Goal: Information Seeking & Learning: Check status

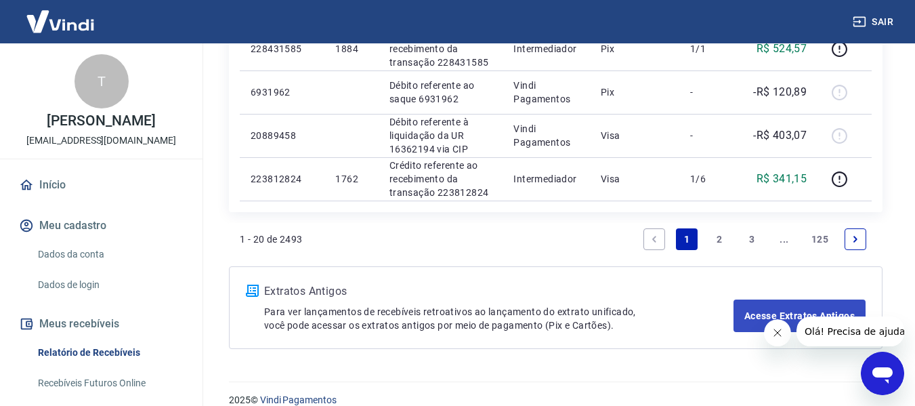
scroll to position [1203, 0]
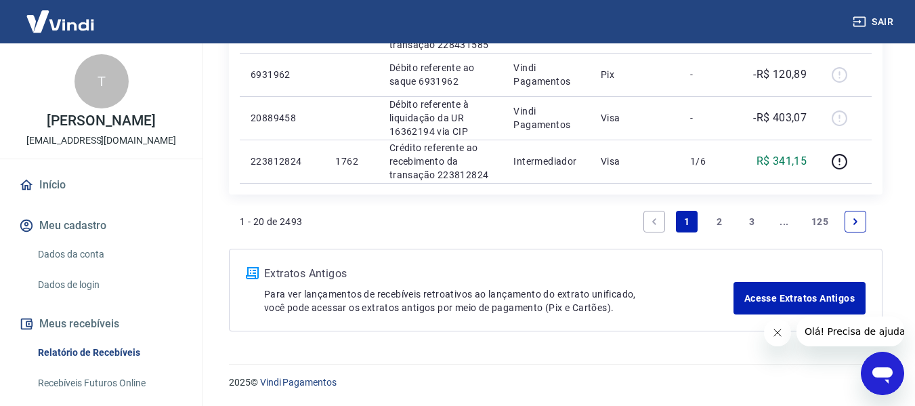
click at [719, 218] on link "2" at bounding box center [720, 222] width 22 height 22
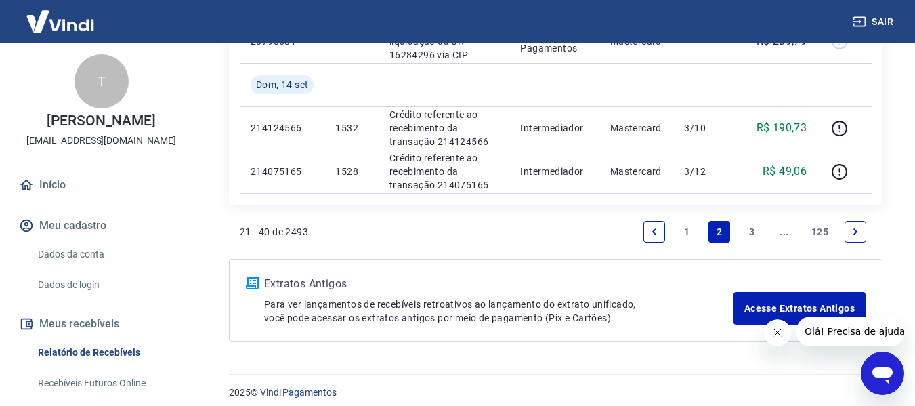
scroll to position [1219, 0]
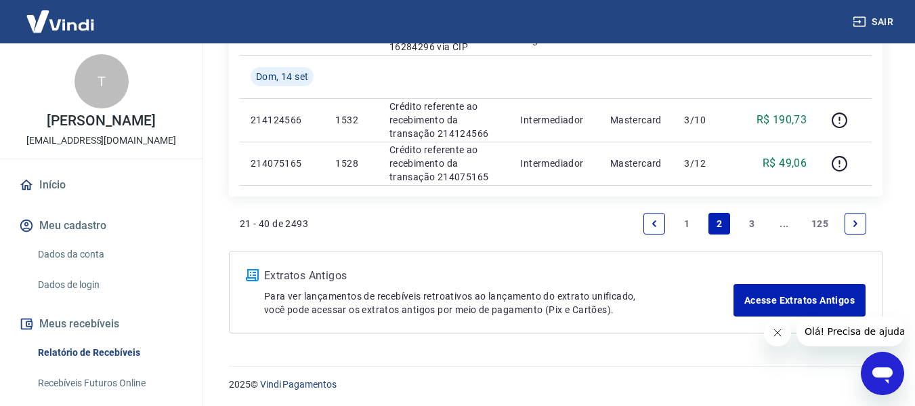
click at [755, 227] on link "3" at bounding box center [752, 224] width 22 height 22
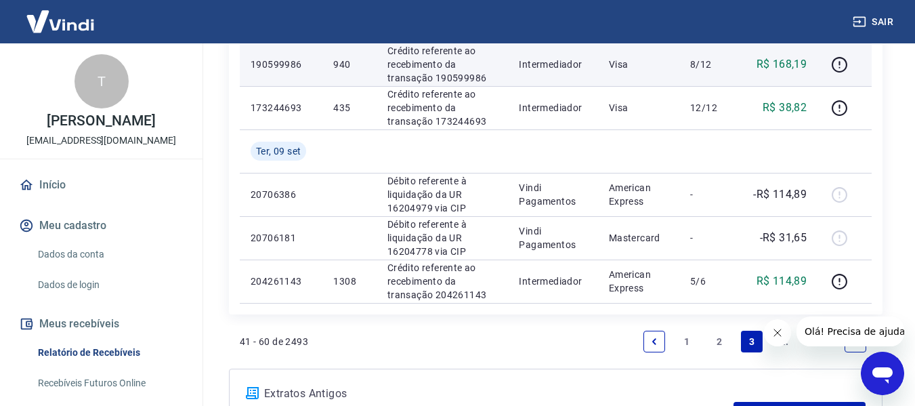
scroll to position [1016, 0]
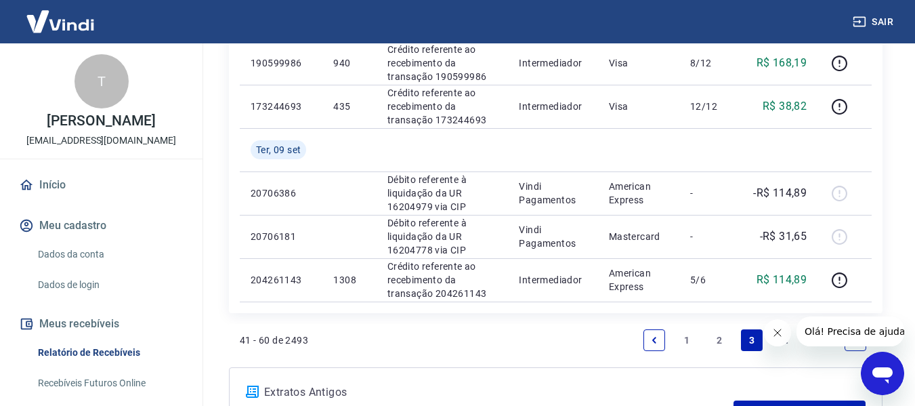
click at [689, 337] on link "1" at bounding box center [687, 340] width 22 height 22
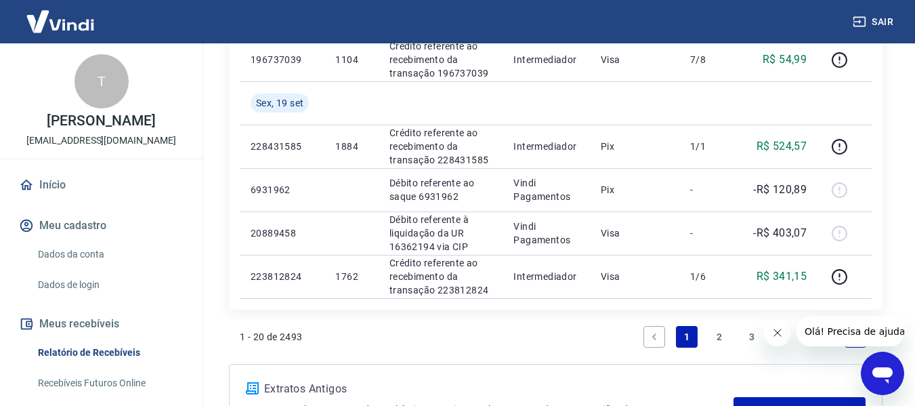
scroll to position [1152, 0]
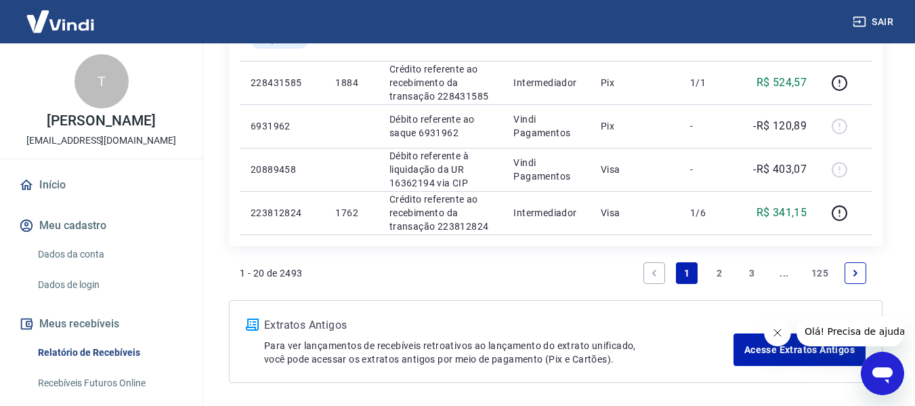
click at [715, 270] on link "2" at bounding box center [720, 273] width 22 height 22
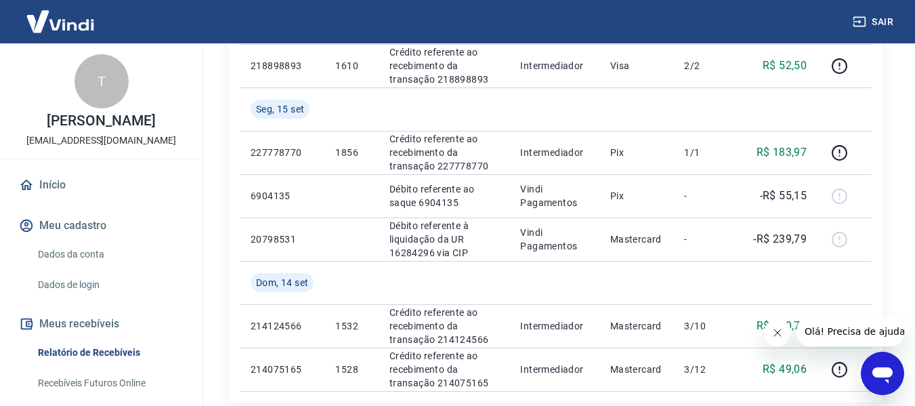
scroll to position [1016, 0]
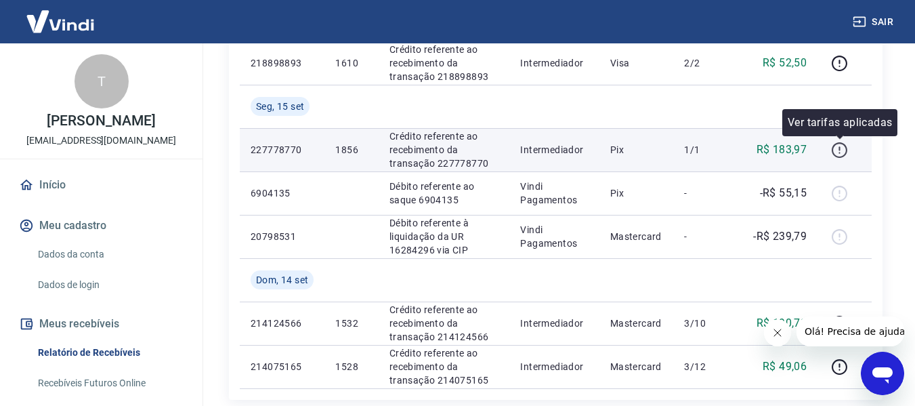
click at [837, 152] on icon "button" at bounding box center [839, 150] width 17 height 17
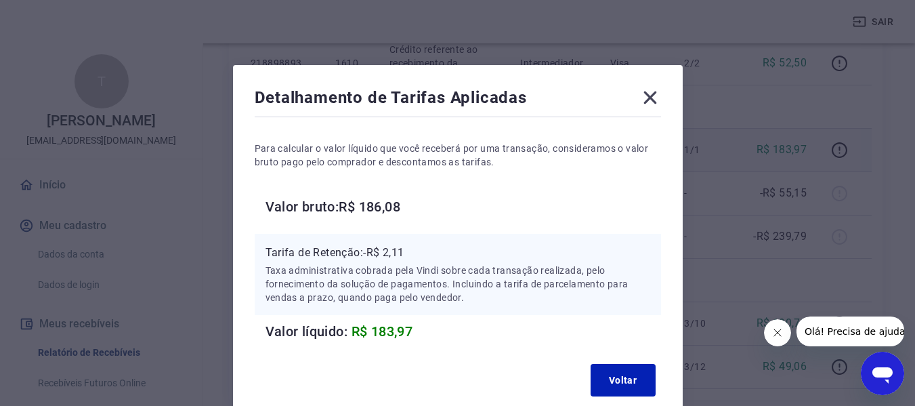
click at [387, 212] on h6 "Valor bruto: R$ 186,08" at bounding box center [464, 207] width 396 height 22
copy h6 "186,08"
click at [646, 105] on icon at bounding box center [650, 98] width 22 height 22
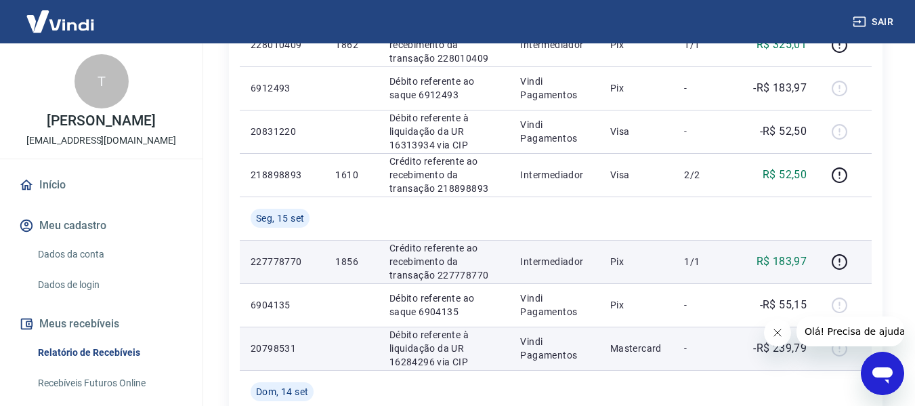
scroll to position [881, 0]
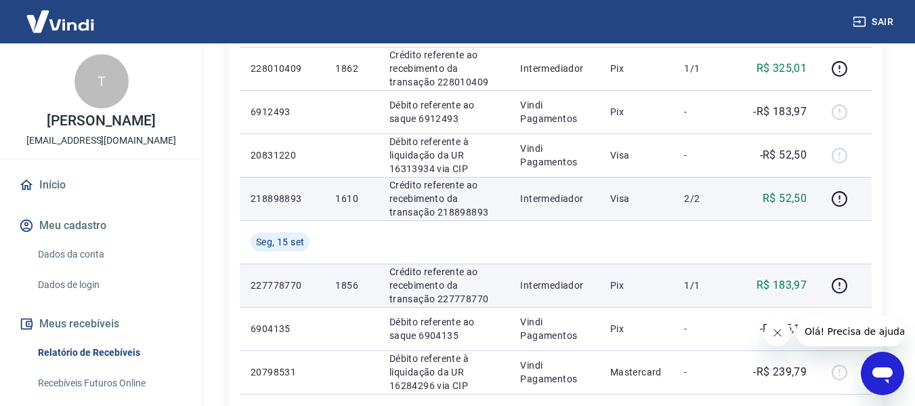
click at [288, 200] on p "218898893" at bounding box center [282, 199] width 63 height 14
copy p "218898893"
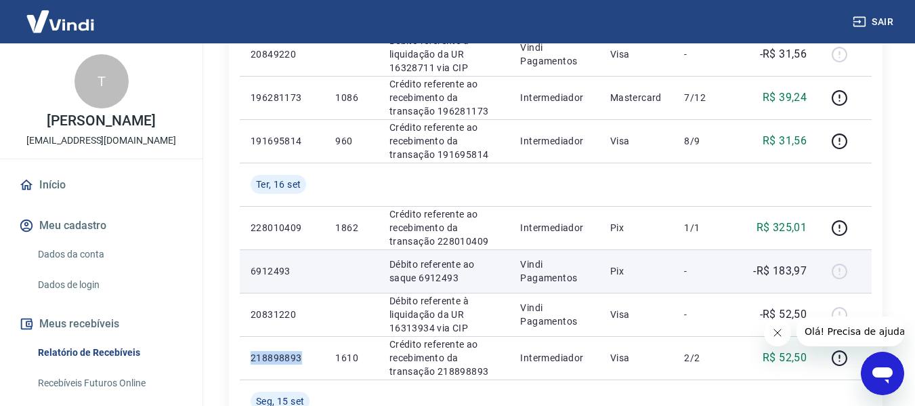
scroll to position [745, 0]
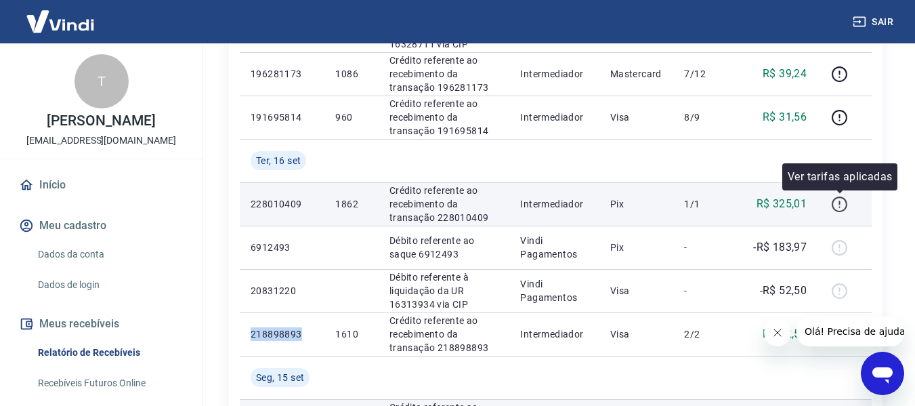
click at [842, 202] on icon "button" at bounding box center [839, 204] width 17 height 17
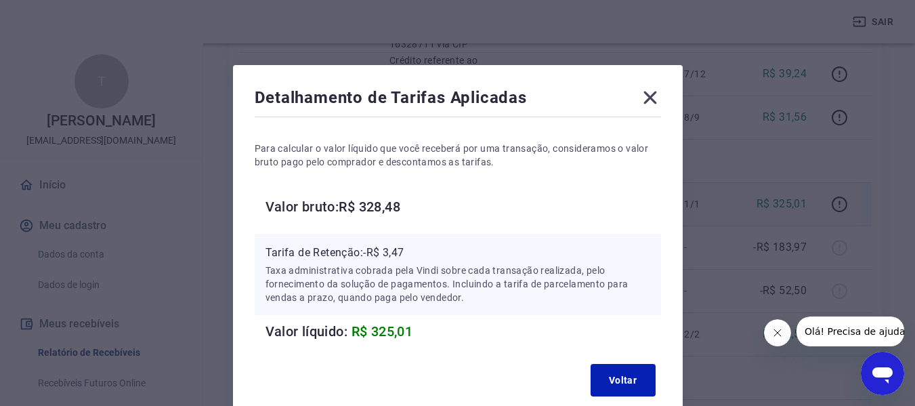
click at [363, 199] on h6 "Valor bruto: R$ 328,48" at bounding box center [464, 207] width 396 height 22
click at [379, 202] on h6 "Valor bruto: R$ 328,48" at bounding box center [464, 207] width 396 height 22
click at [380, 203] on h6 "Valor bruto: R$ 328,48" at bounding box center [464, 207] width 396 height 22
copy h6 "328,48"
click at [654, 93] on icon at bounding box center [650, 97] width 13 height 13
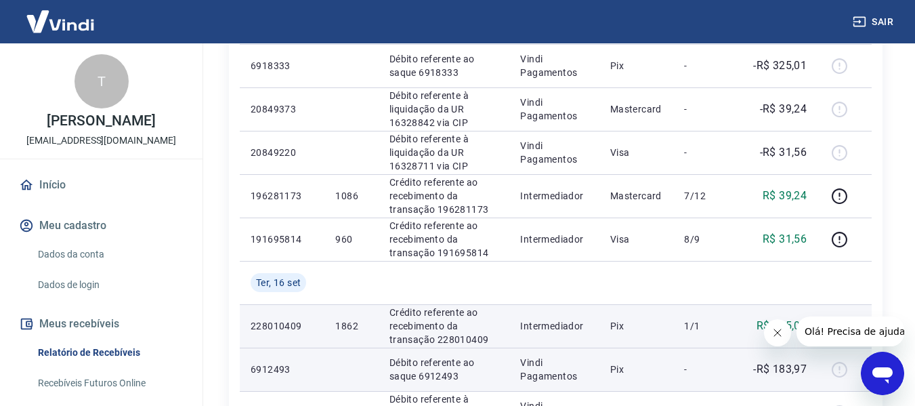
scroll to position [610, 0]
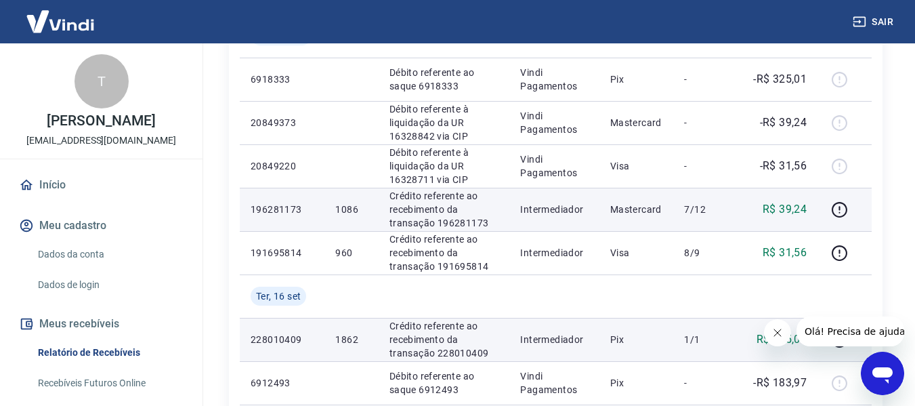
click at [295, 211] on p "196281173" at bounding box center [282, 210] width 63 height 14
copy p "196281173"
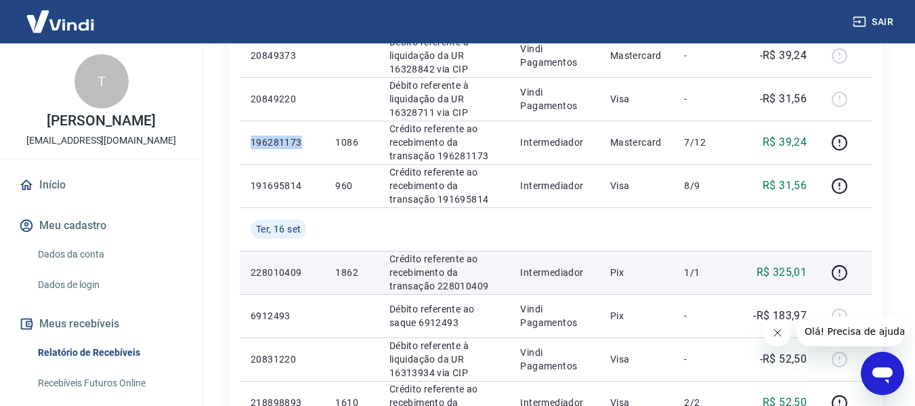
scroll to position [677, 0]
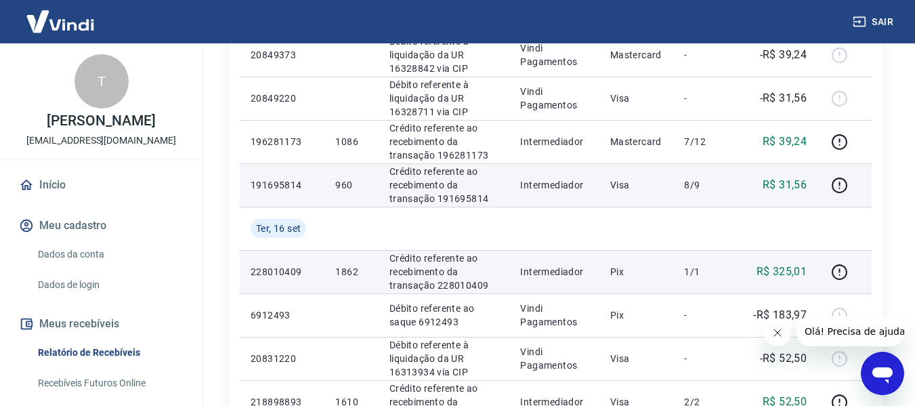
click at [283, 185] on p "191695814" at bounding box center [282, 185] width 63 height 14
copy p "191695814"
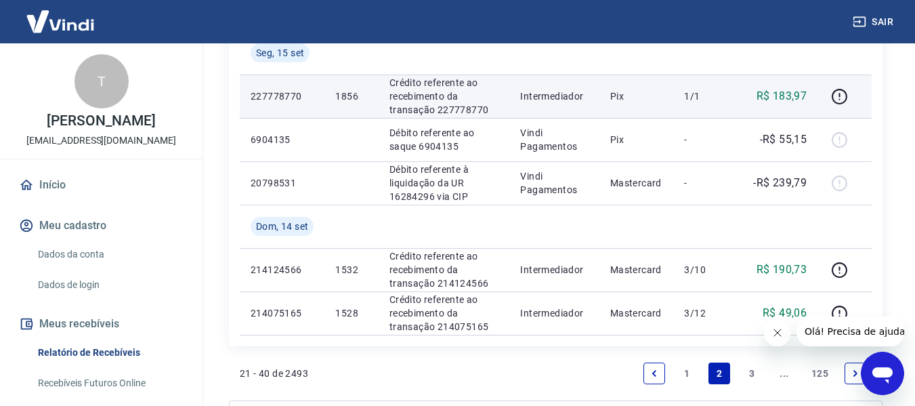
scroll to position [1084, 0]
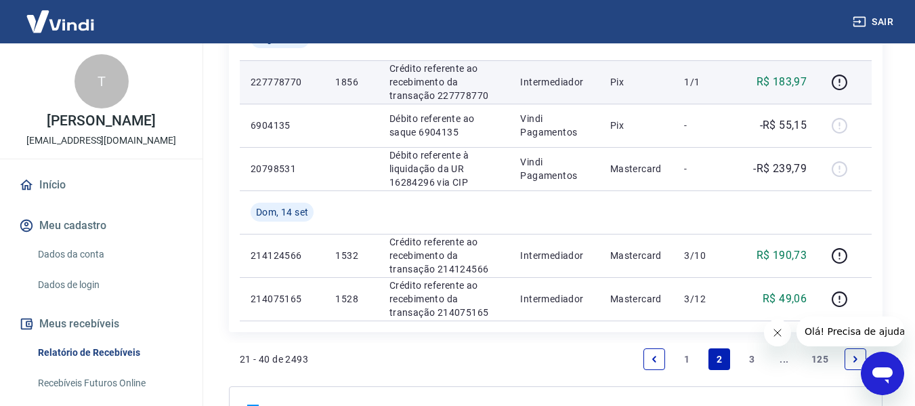
click at [752, 358] on link "3" at bounding box center [752, 359] width 22 height 22
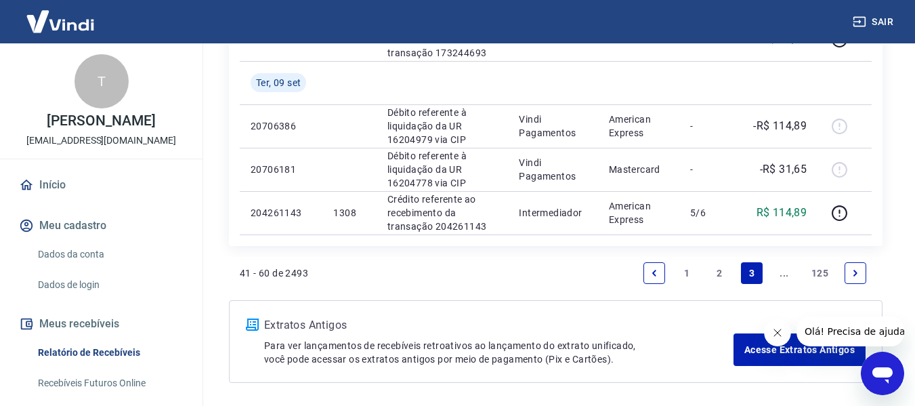
scroll to position [1084, 0]
click at [723, 275] on link "2" at bounding box center [720, 272] width 22 height 22
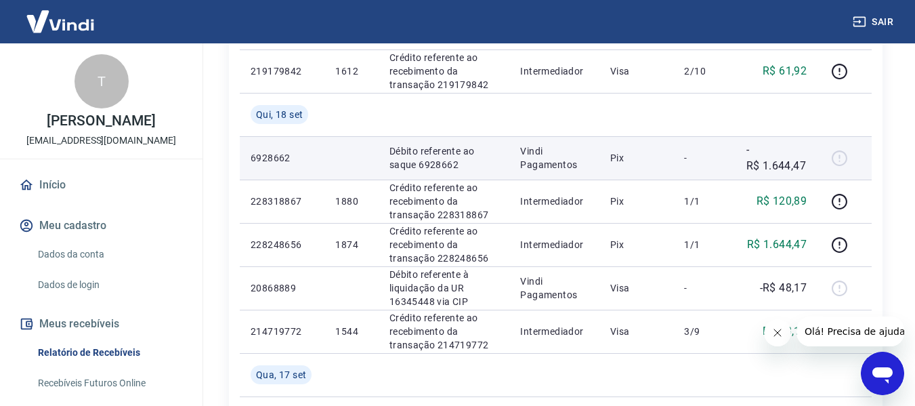
scroll to position [339, 0]
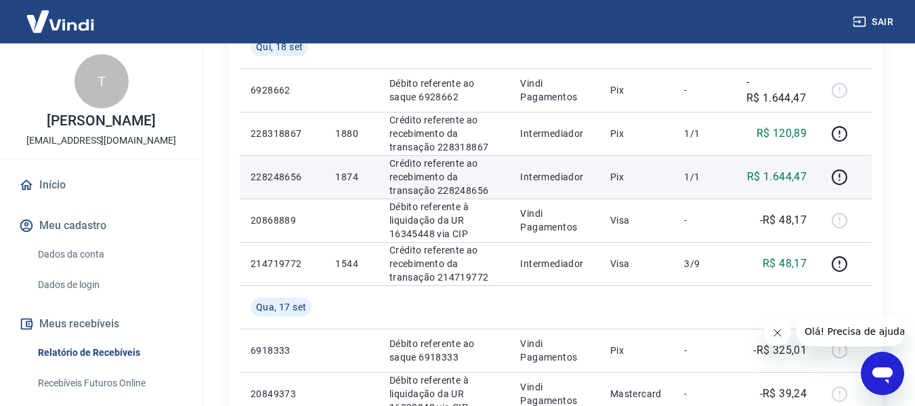
click at [285, 177] on p "228248656" at bounding box center [282, 177] width 63 height 14
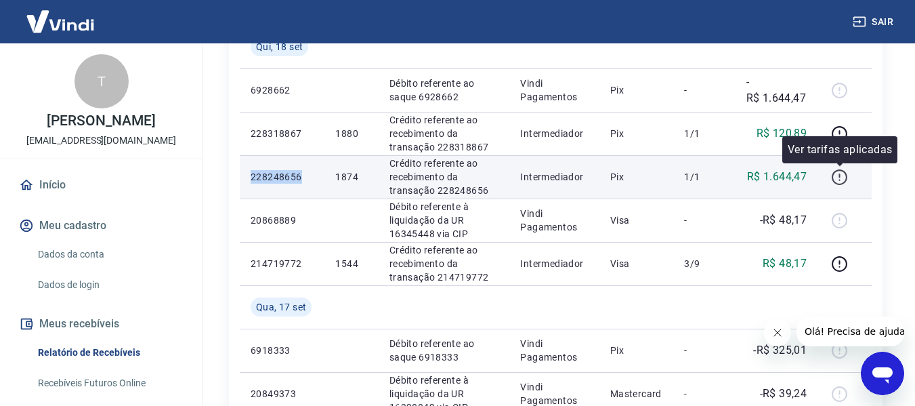
click at [837, 175] on icon "button" at bounding box center [839, 177] width 17 height 17
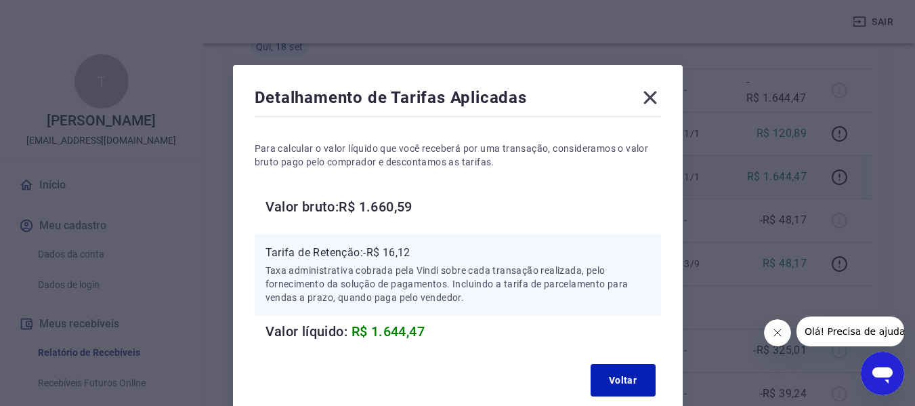
click at [393, 205] on h6 "Valor bruto: R$ 1.660,59" at bounding box center [464, 207] width 396 height 22
copy h6 "1.660,59"
click at [650, 85] on div "Detalhamento de Tarifas Aplicadas Para calcular o valor líquido que você recebe…" at bounding box center [458, 244] width 450 height 358
click at [649, 93] on icon at bounding box center [650, 98] width 22 height 22
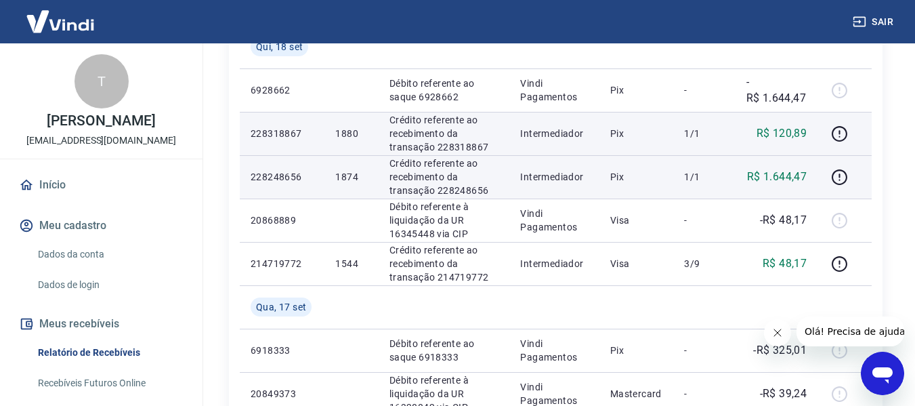
click at [285, 136] on p "228318867" at bounding box center [282, 134] width 63 height 14
copy p "228318867"
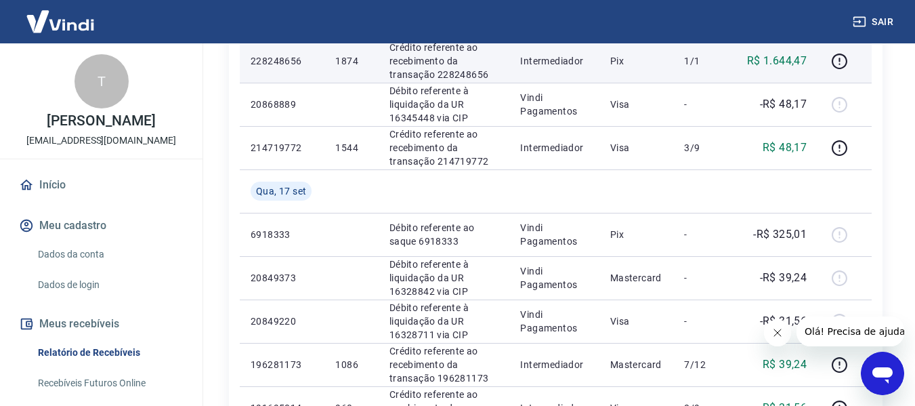
scroll to position [474, 0]
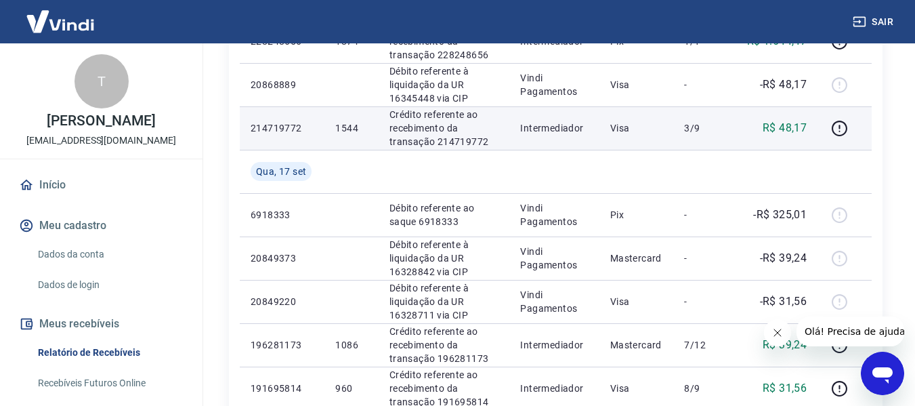
click at [289, 123] on p "214719772" at bounding box center [282, 128] width 63 height 14
click at [289, 125] on p "214719772" at bounding box center [282, 128] width 63 height 14
copy p "214719772"
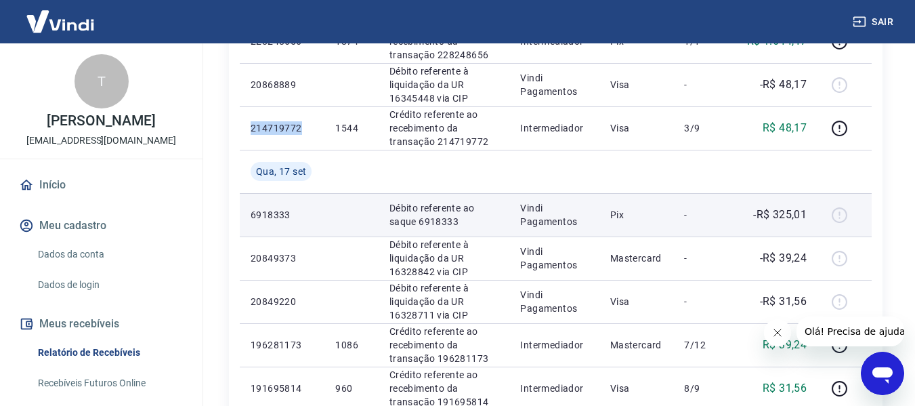
scroll to position [339, 0]
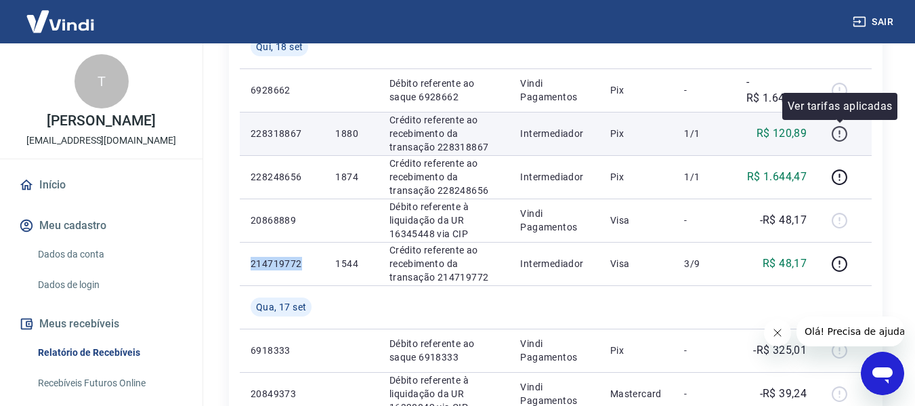
click at [837, 130] on icon "button" at bounding box center [839, 133] width 17 height 17
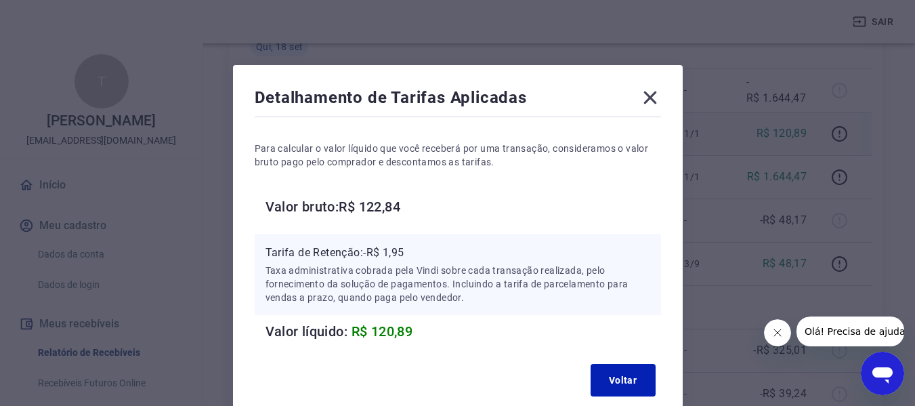
click at [373, 206] on h6 "Valor bruto: R$ 122,84" at bounding box center [464, 207] width 396 height 22
click at [374, 206] on h6 "Valor bruto: R$ 122,84" at bounding box center [464, 207] width 396 height 22
copy h6 "122,84"
click at [648, 89] on icon at bounding box center [650, 98] width 22 height 22
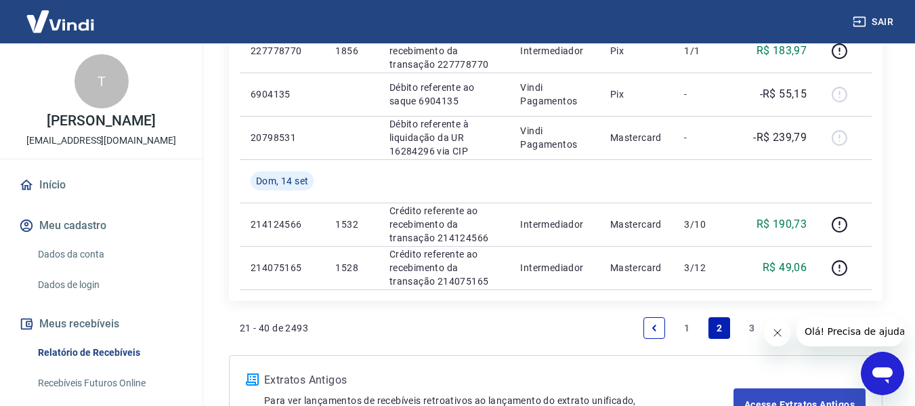
scroll to position [1221, 0]
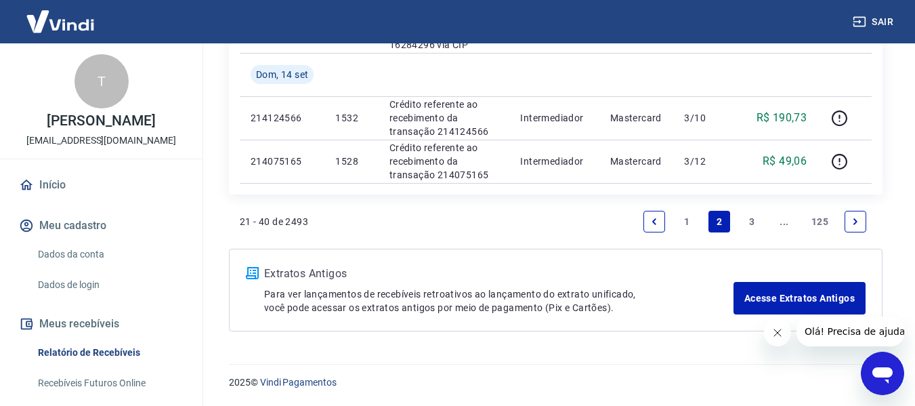
click at [690, 225] on link "1" at bounding box center [687, 222] width 22 height 22
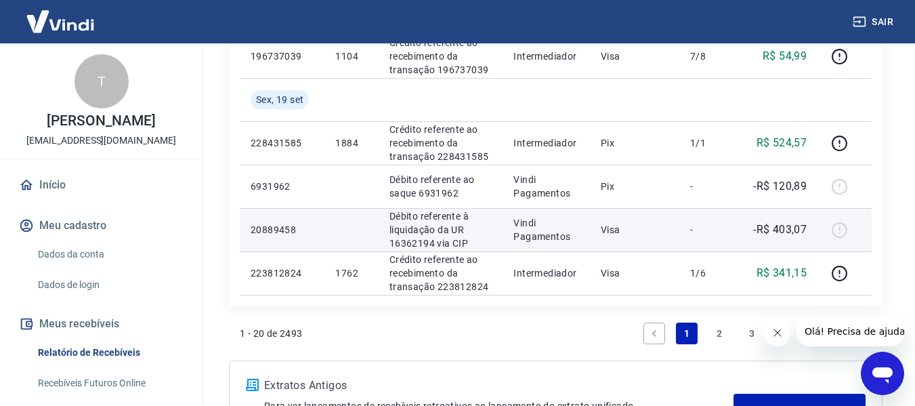
scroll to position [1068, 0]
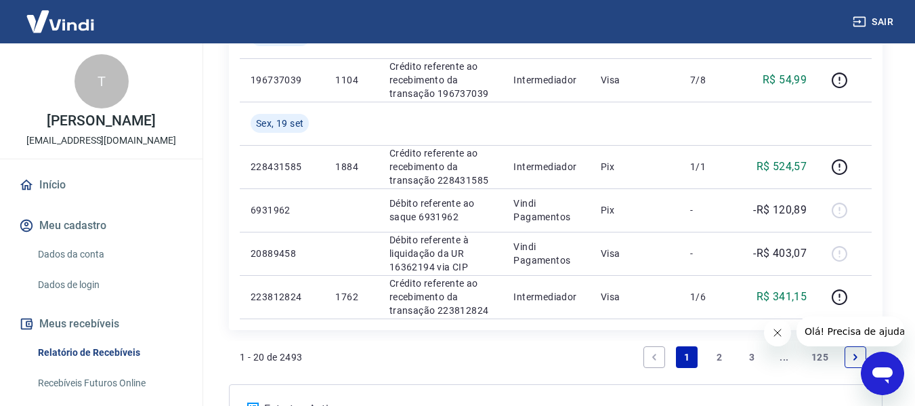
click at [715, 356] on link "2" at bounding box center [720, 357] width 22 height 22
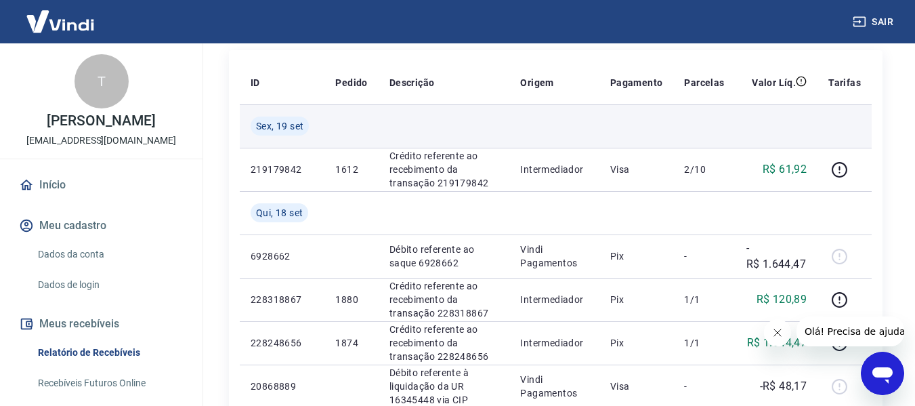
scroll to position [203, 0]
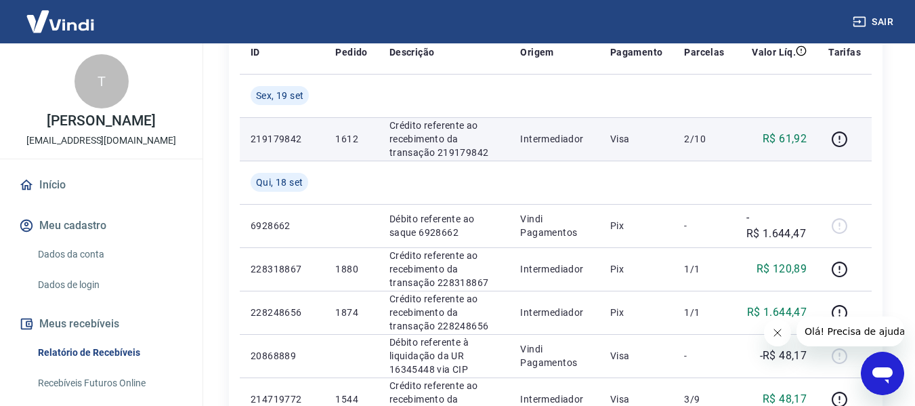
click at [274, 142] on p "219179842" at bounding box center [282, 139] width 63 height 14
click at [275, 142] on p "219179842" at bounding box center [282, 139] width 63 height 14
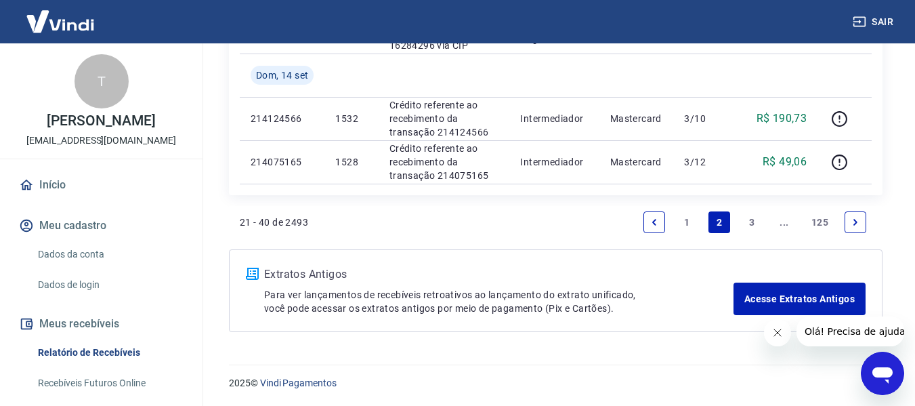
scroll to position [1221, 0]
click at [687, 223] on link "1" at bounding box center [687, 222] width 22 height 22
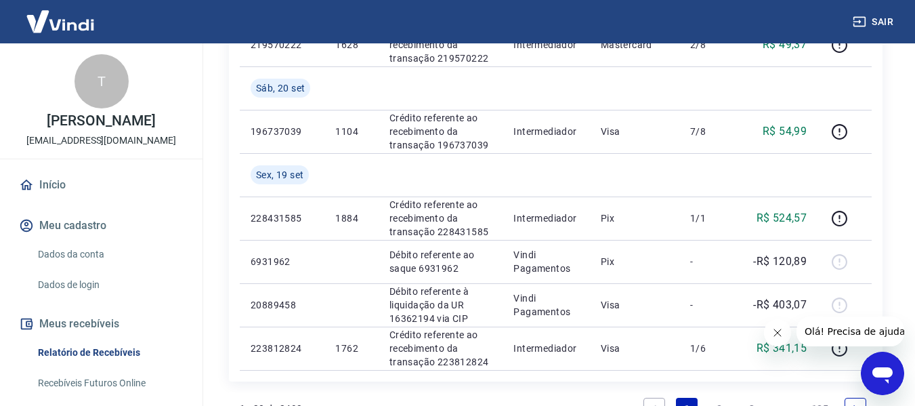
scroll to position [1203, 0]
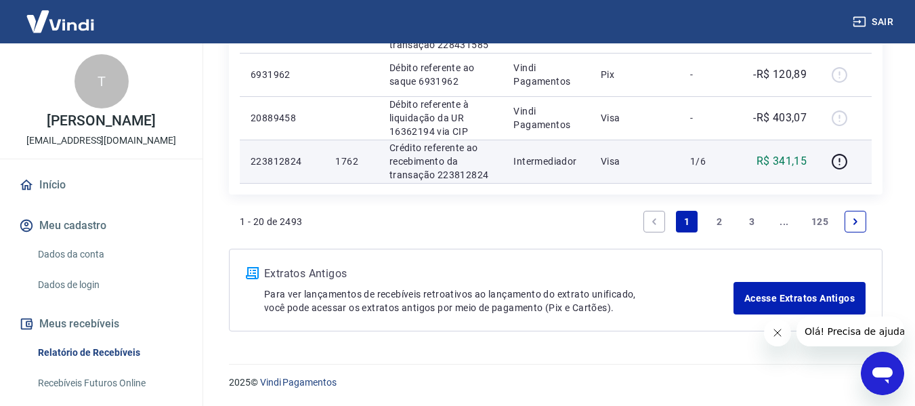
click at [288, 163] on p "223812824" at bounding box center [282, 161] width 63 height 14
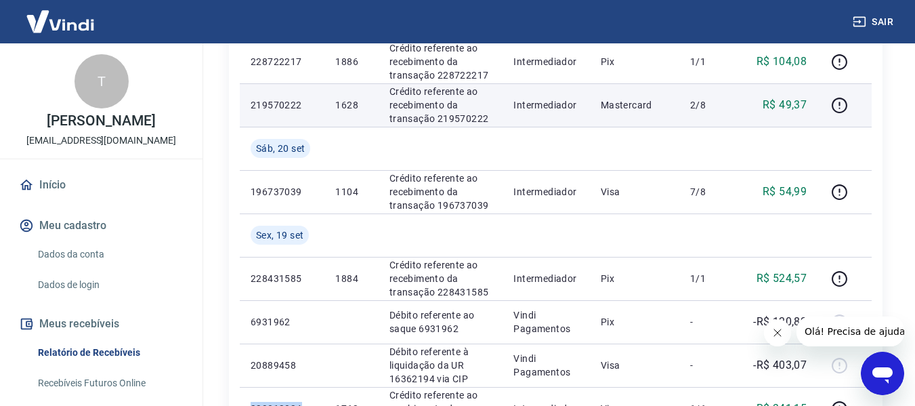
scroll to position [932, 0]
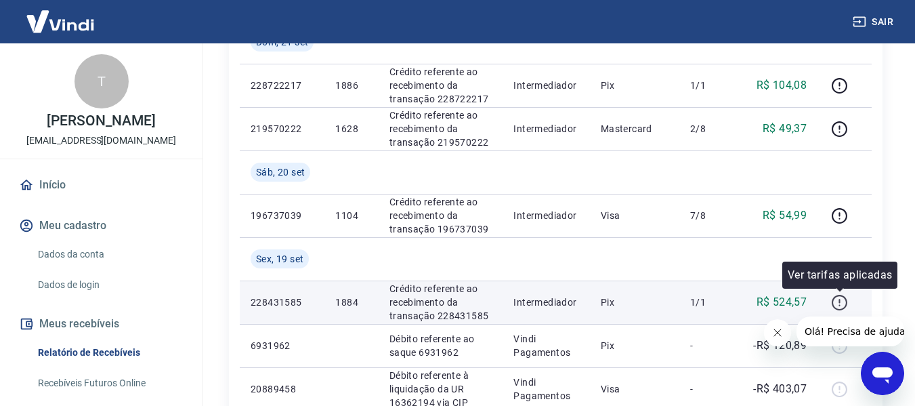
click at [836, 299] on icon "button" at bounding box center [839, 302] width 17 height 17
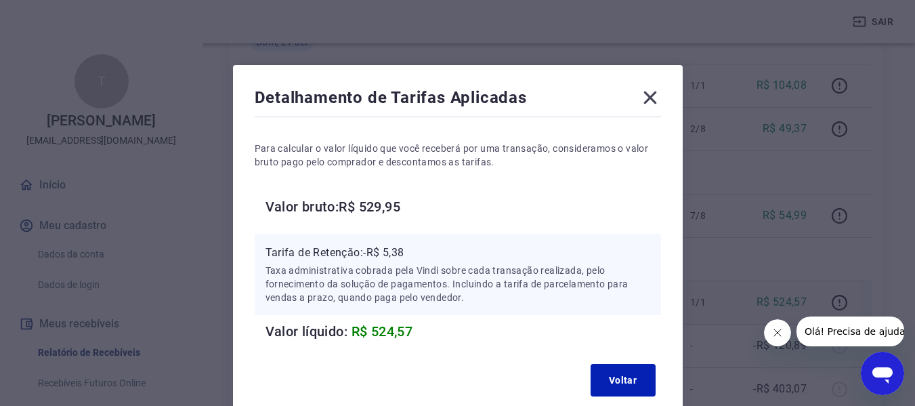
click at [381, 207] on h6 "Valor bruto: R$ 529,95" at bounding box center [464, 207] width 396 height 22
click at [648, 92] on icon at bounding box center [650, 98] width 22 height 22
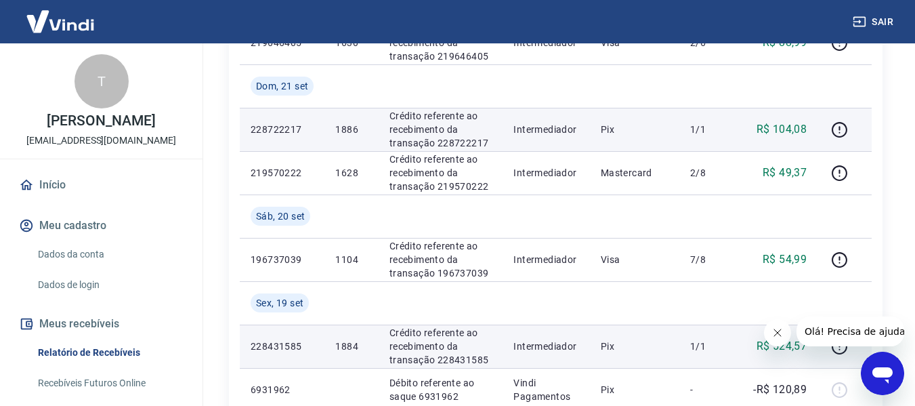
scroll to position [864, 0]
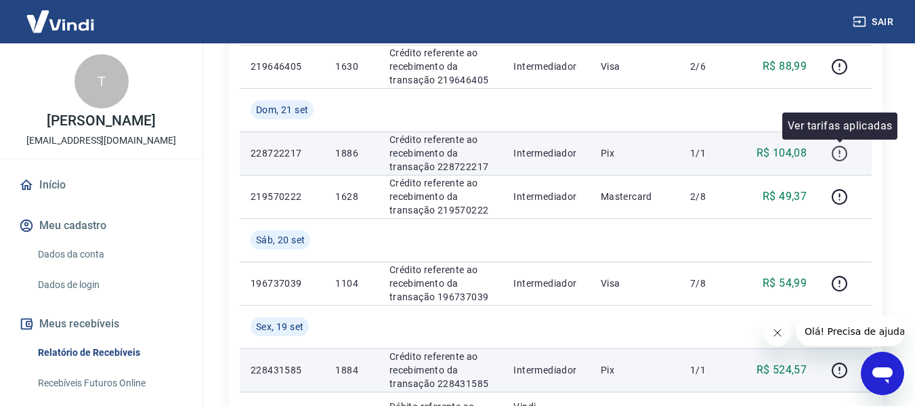
click at [841, 158] on icon "button" at bounding box center [839, 153] width 17 height 17
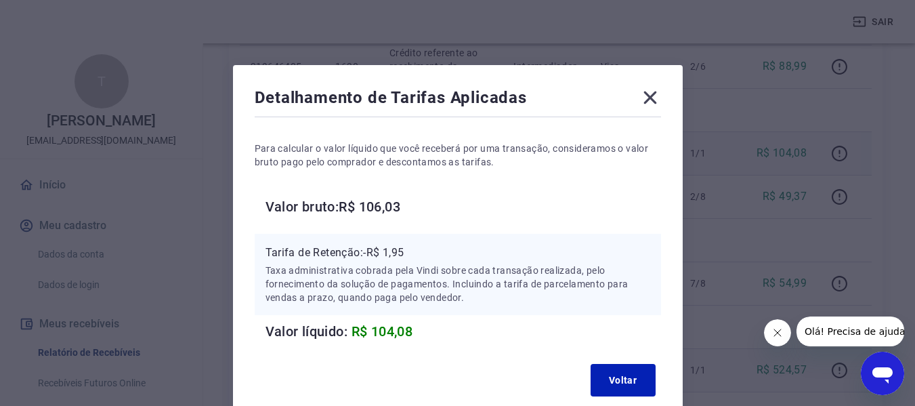
click at [385, 210] on h6 "Valor bruto: R$ 106,03" at bounding box center [464, 207] width 396 height 22
drag, startPoint x: 385, startPoint y: 210, endPoint x: 437, endPoint y: 185, distance: 57.3
click at [440, 185] on div "Para calcular o valor líquido que você receberá por uma transação, consideramos…" at bounding box center [458, 231] width 406 height 222
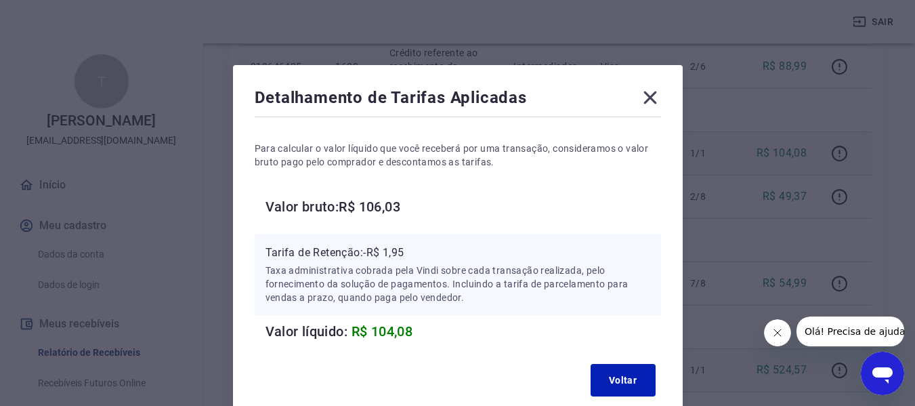
click at [398, 204] on h6 "Valor bruto: R$ 106,03" at bounding box center [464, 207] width 396 height 22
click at [644, 98] on icon at bounding box center [650, 98] width 22 height 22
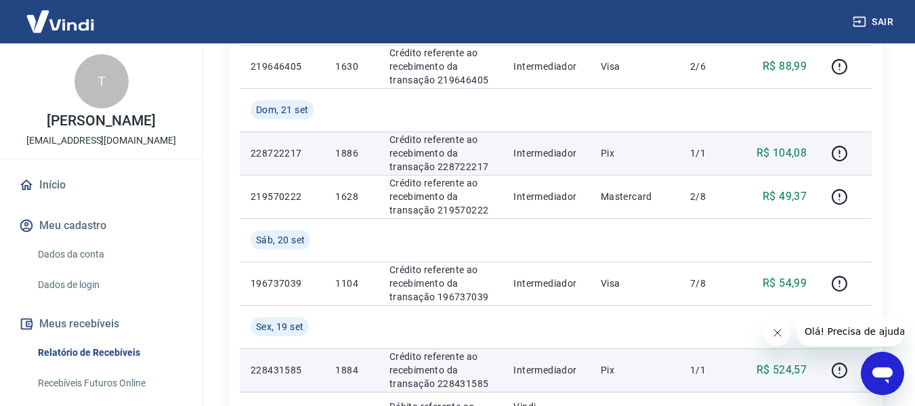
scroll to position [797, 0]
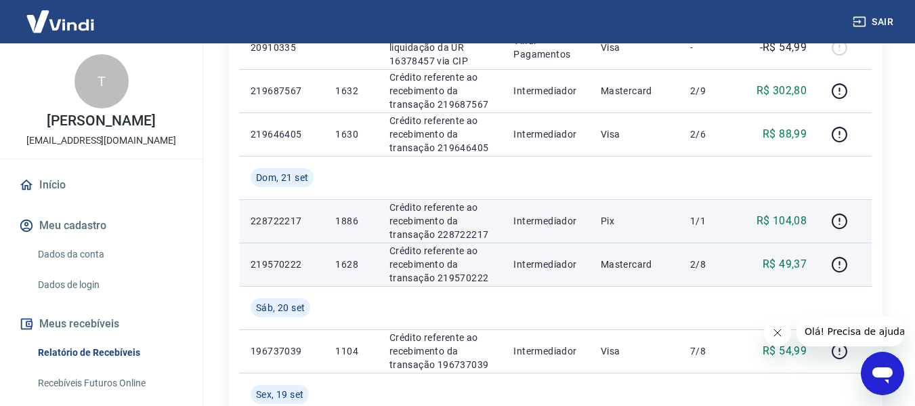
click at [282, 265] on p "219570222" at bounding box center [282, 264] width 63 height 14
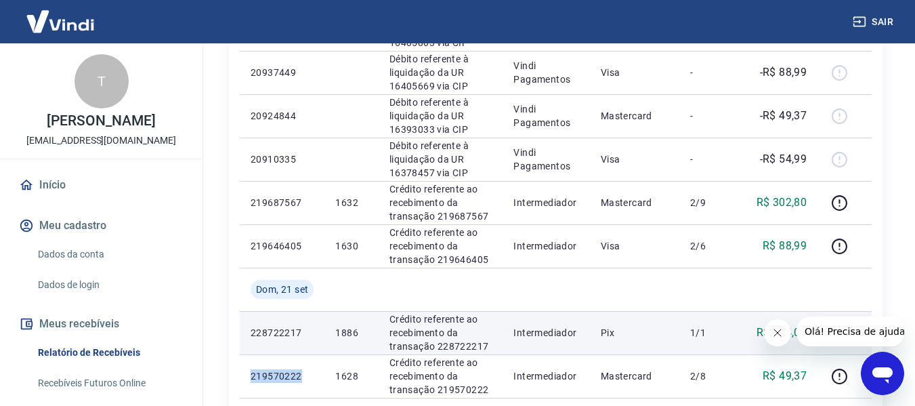
scroll to position [661, 0]
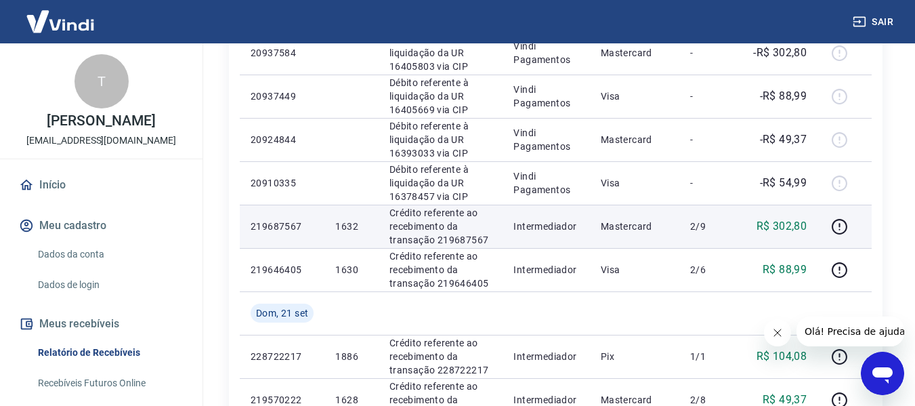
click at [293, 219] on p "219687567" at bounding box center [282, 226] width 63 height 14
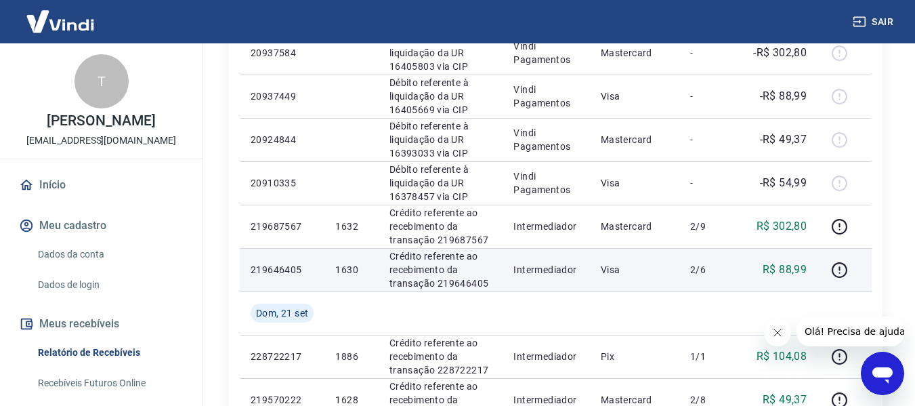
click at [284, 268] on p "219646405" at bounding box center [282, 270] width 63 height 14
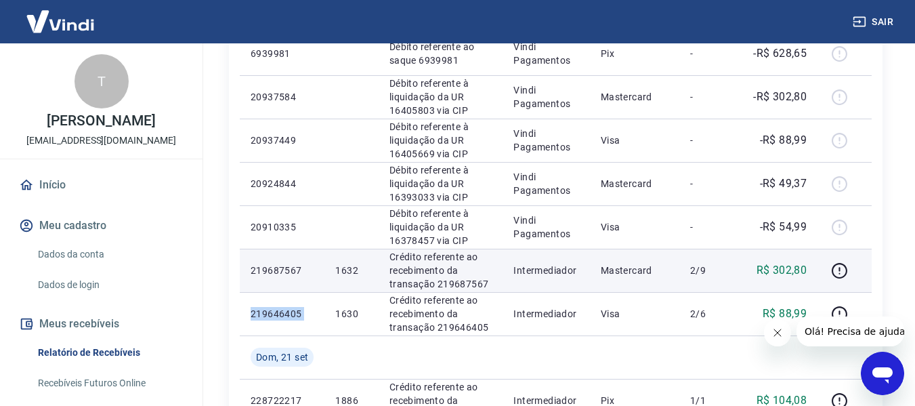
scroll to position [593, 0]
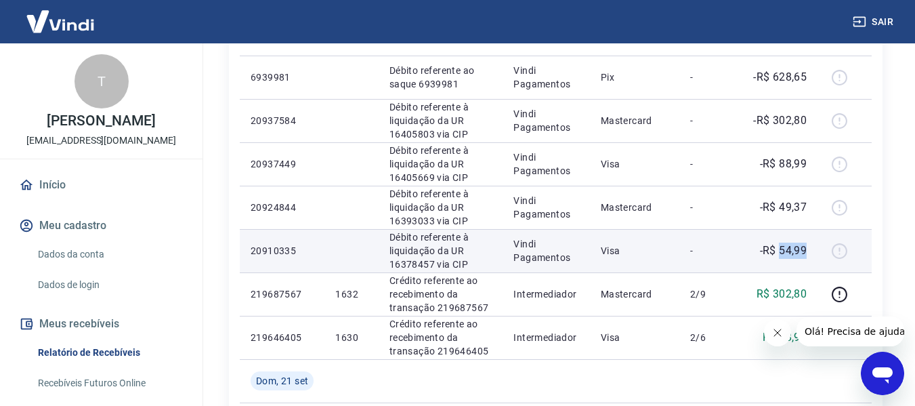
drag, startPoint x: 783, startPoint y: 249, endPoint x: 812, endPoint y: 249, distance: 29.1
click at [812, 249] on td "-R$ 54,99" at bounding box center [779, 250] width 77 height 43
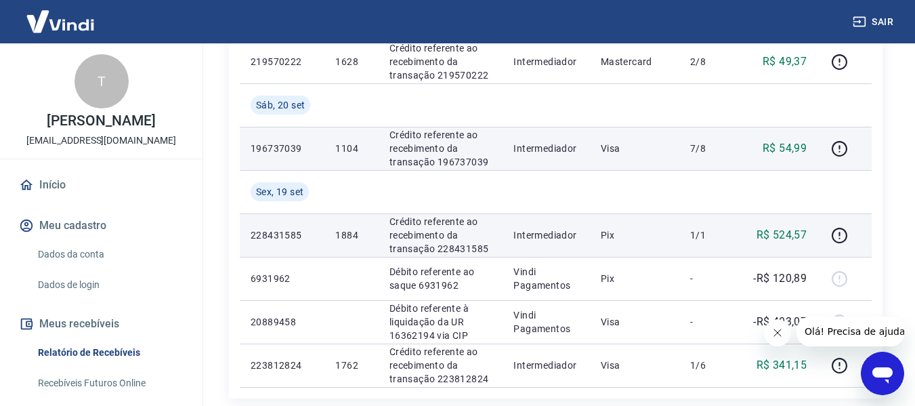
scroll to position [1000, 0]
click at [286, 149] on p "196737039" at bounding box center [282, 148] width 63 height 14
